Goal: Information Seeking & Learning: Learn about a topic

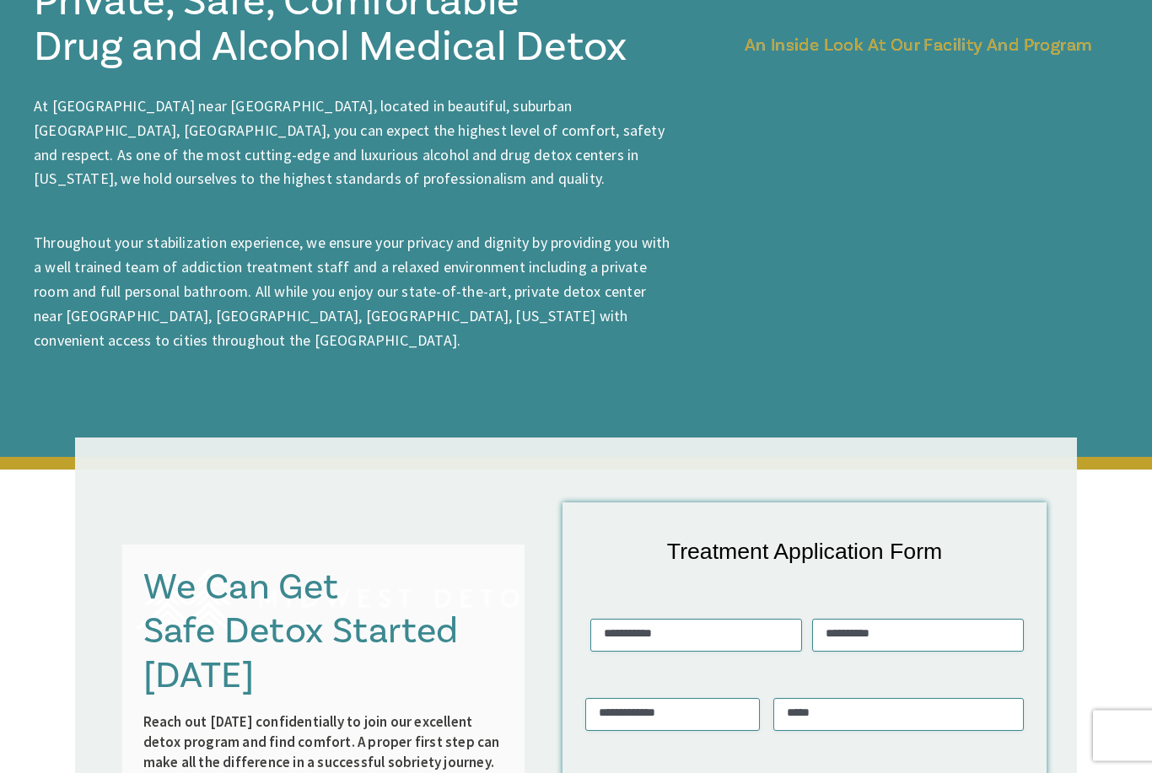
scroll to position [2058, 0]
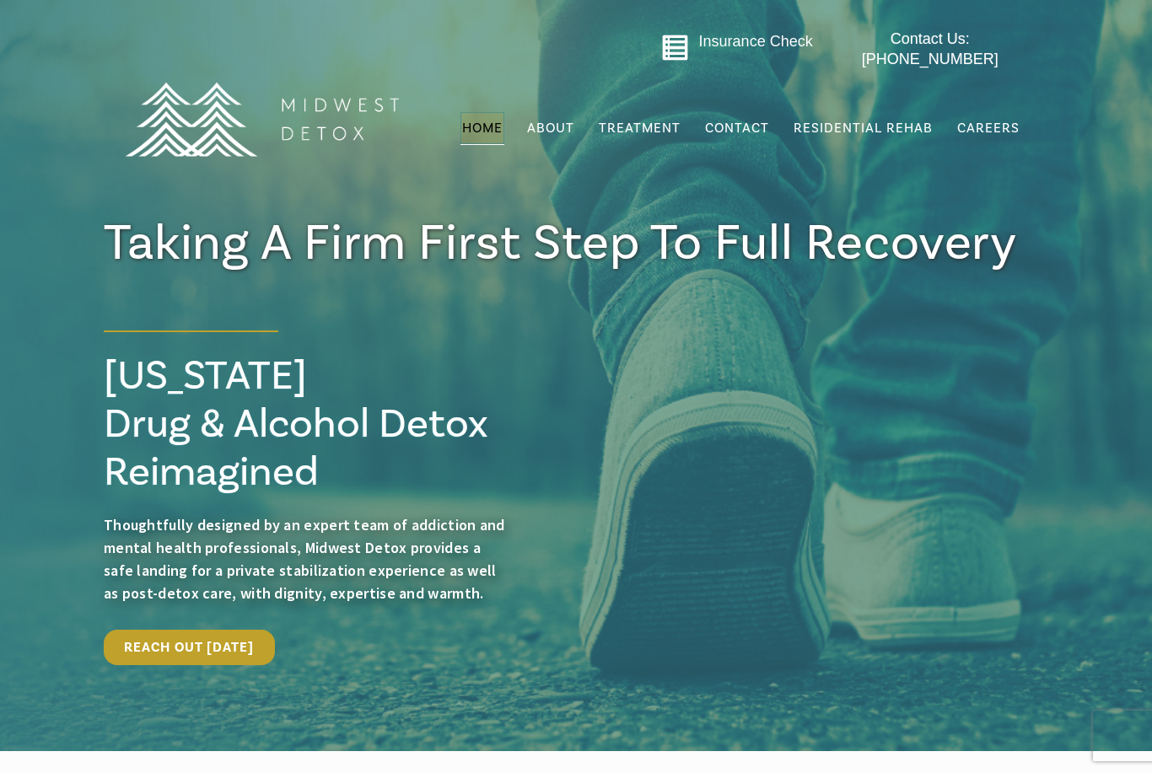
click at [903, 120] on span "Residential Rehab" at bounding box center [862, 128] width 139 height 17
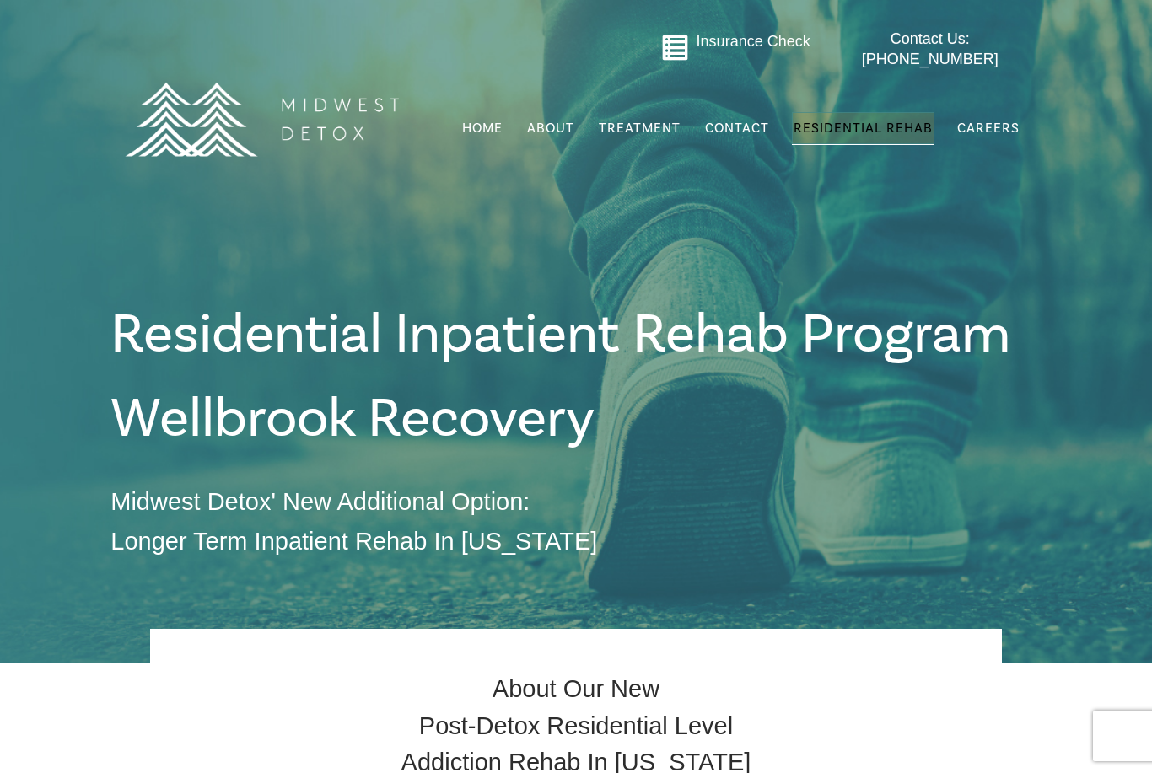
click at [751, 47] on span "Insurance Check" at bounding box center [754, 41] width 114 height 17
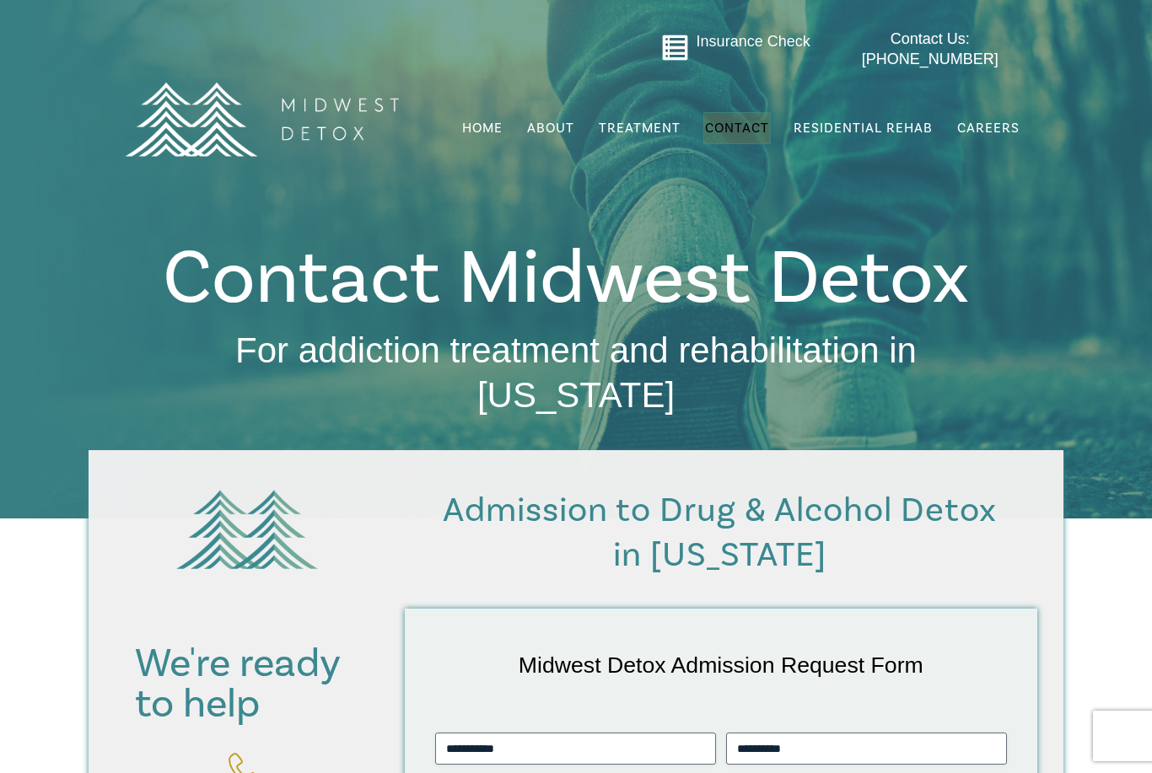
click at [905, 120] on span "Residential Rehab" at bounding box center [862, 128] width 139 height 17
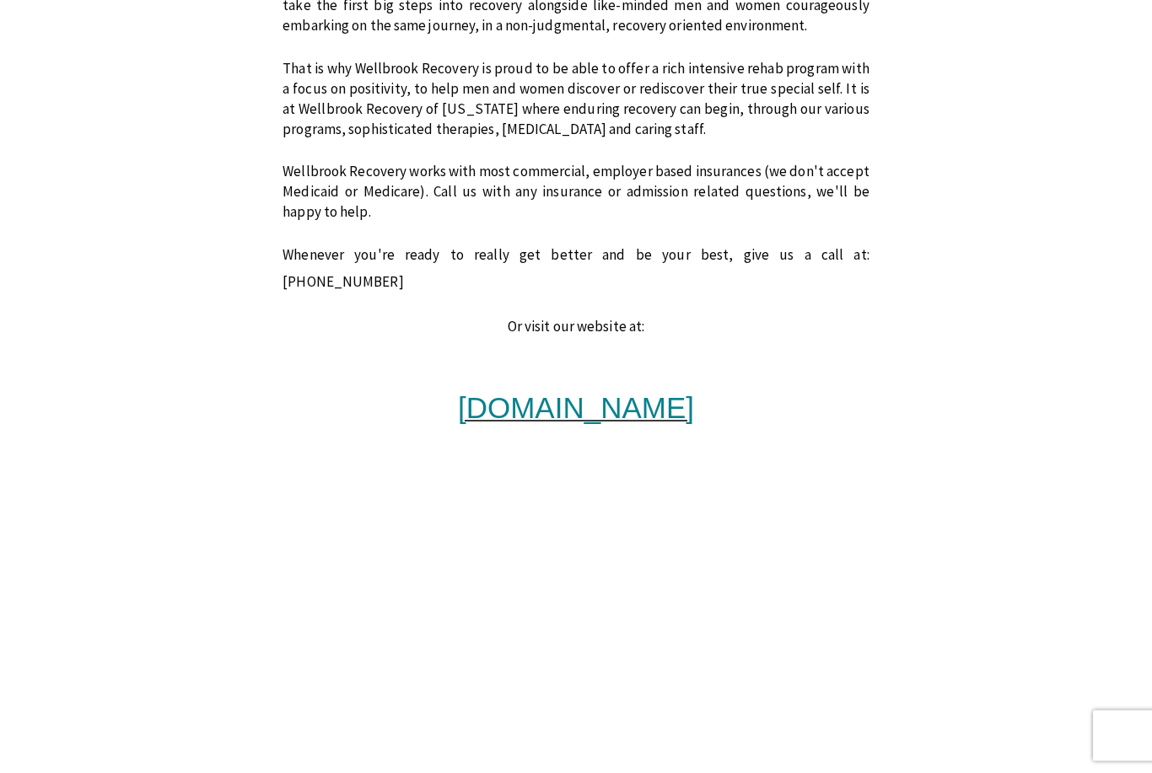
scroll to position [1438, 0]
click at [658, 391] on span "[DOMAIN_NAME]" at bounding box center [576, 407] width 236 height 33
